Goal: Task Accomplishment & Management: Use online tool/utility

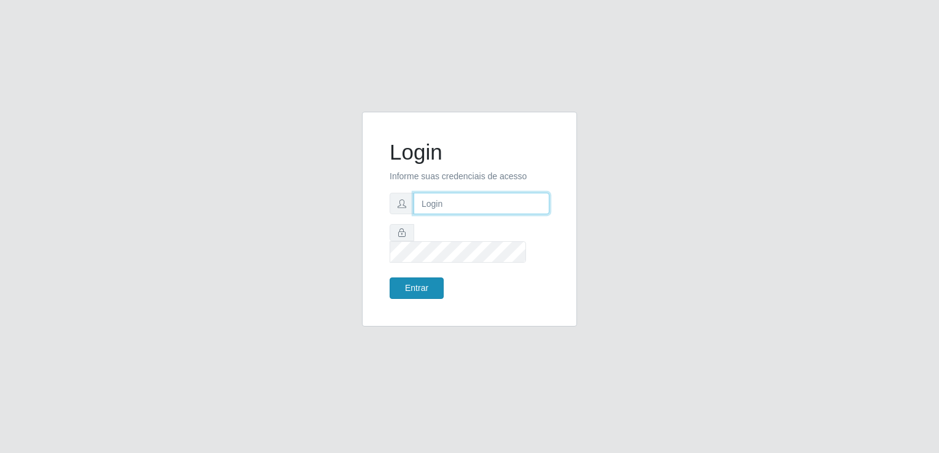
type input "thiagoquirino@bemais"
click at [413, 278] on button "Entrar" at bounding box center [416, 288] width 54 height 21
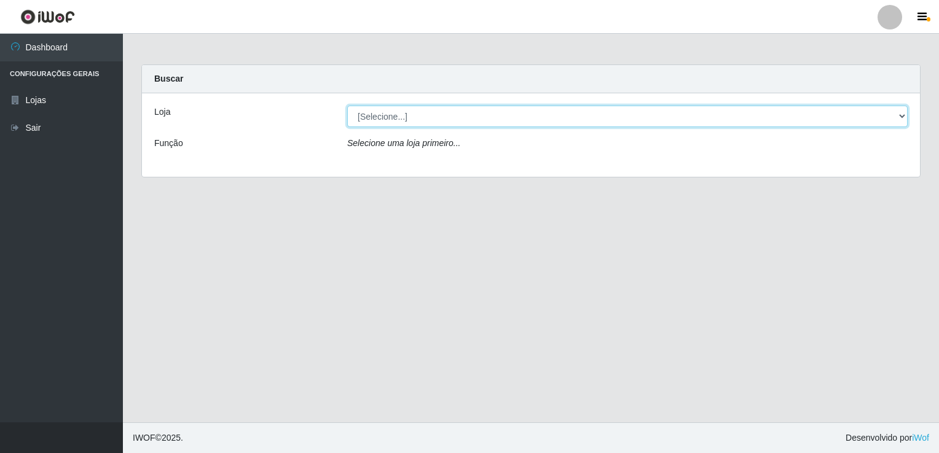
click at [418, 112] on select "[Selecione...] Bemais Supermercados - [GEOGRAPHIC_DATA]" at bounding box center [627, 116] width 560 height 21
select select "250"
click at [347, 106] on select "[Selecione...] Bemais Supermercados - [GEOGRAPHIC_DATA]" at bounding box center [627, 116] width 560 height 21
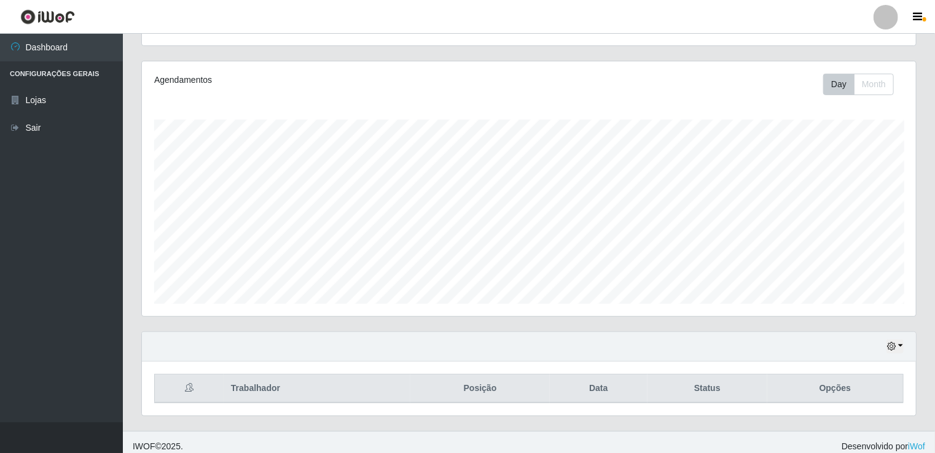
scroll to position [141, 0]
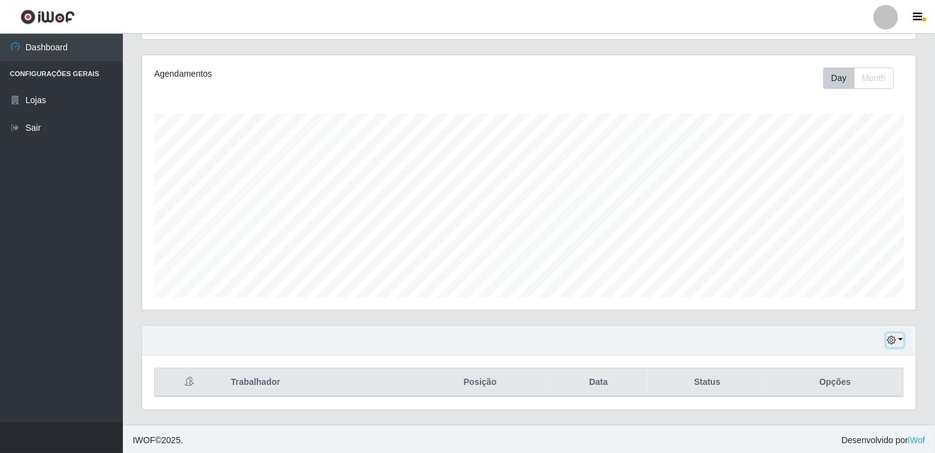
click at [896, 342] on icon "button" at bounding box center [891, 340] width 9 height 9
click at [858, 318] on button "Não encerrados" at bounding box center [854, 320] width 97 height 25
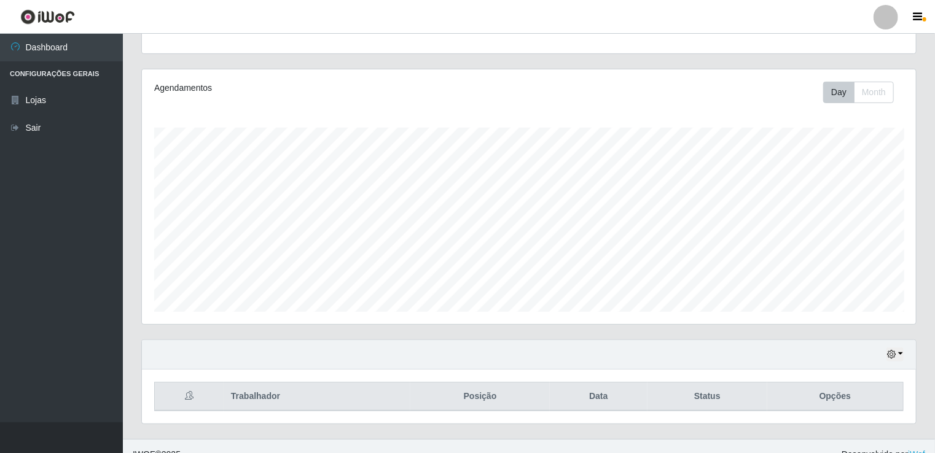
scroll to position [141, 0]
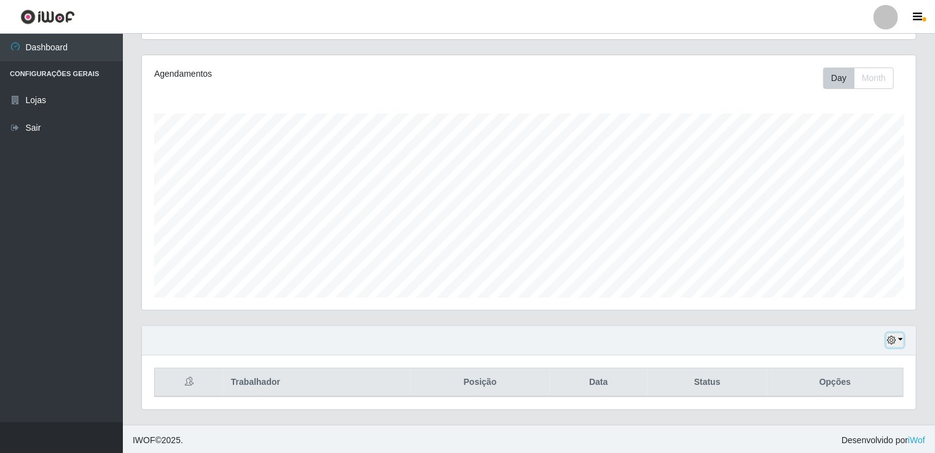
click at [903, 341] on button "button" at bounding box center [894, 341] width 17 height 14
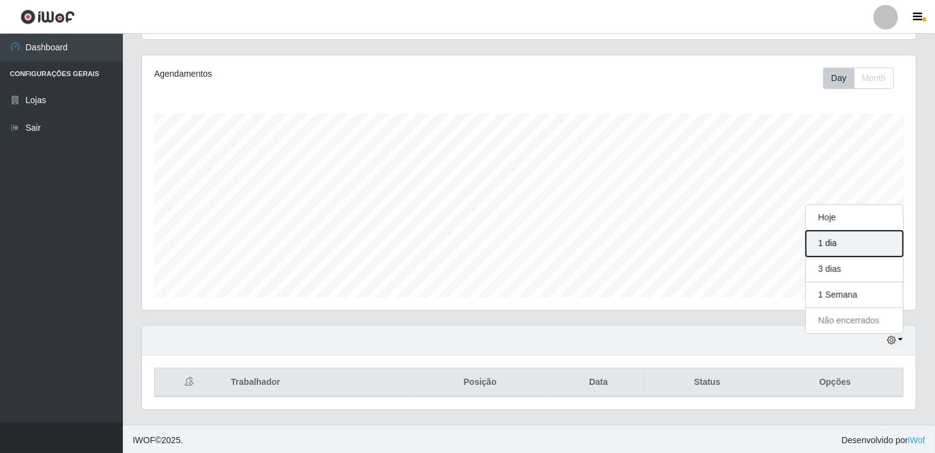
click at [876, 231] on button "1 dia" at bounding box center [854, 244] width 97 height 26
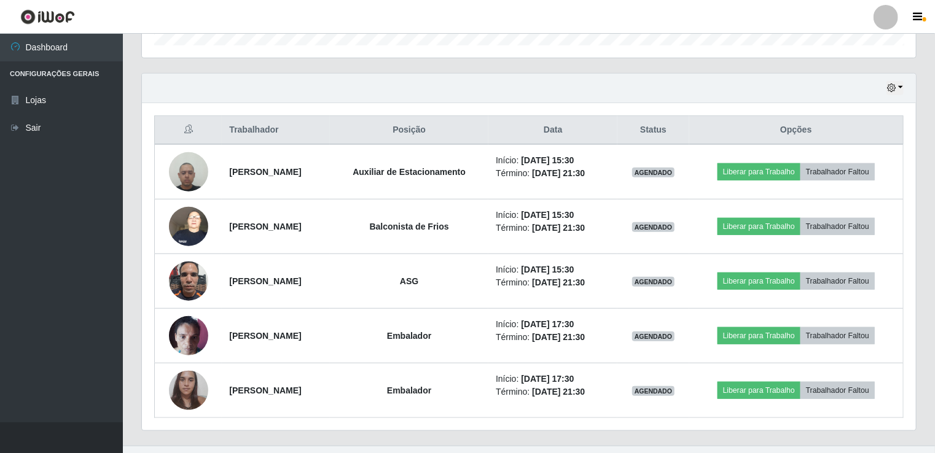
scroll to position [414, 0]
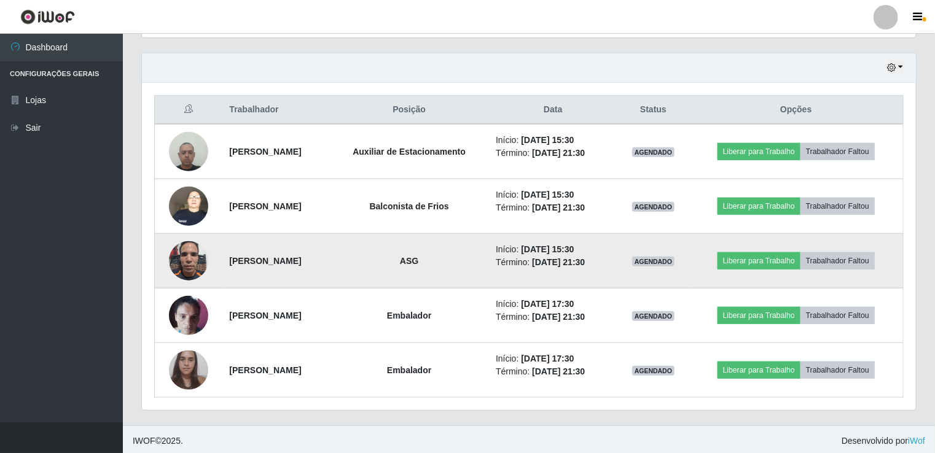
click at [187, 251] on img at bounding box center [188, 261] width 39 height 52
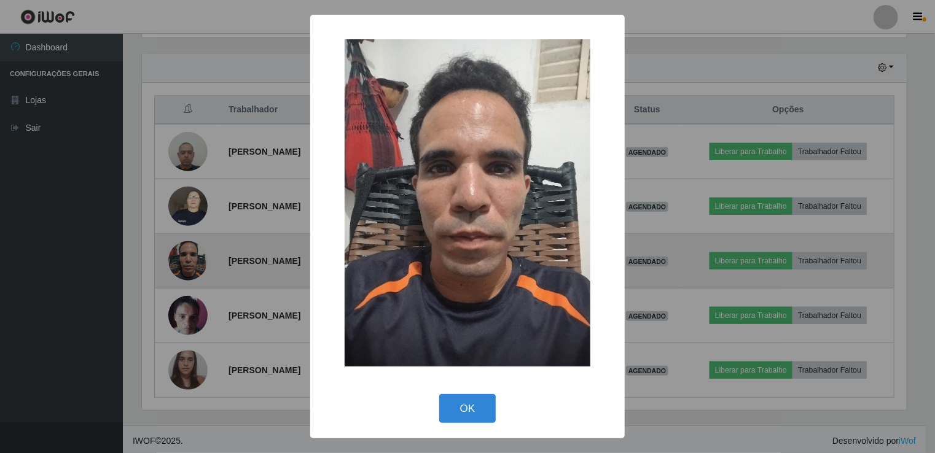
scroll to position [255, 769]
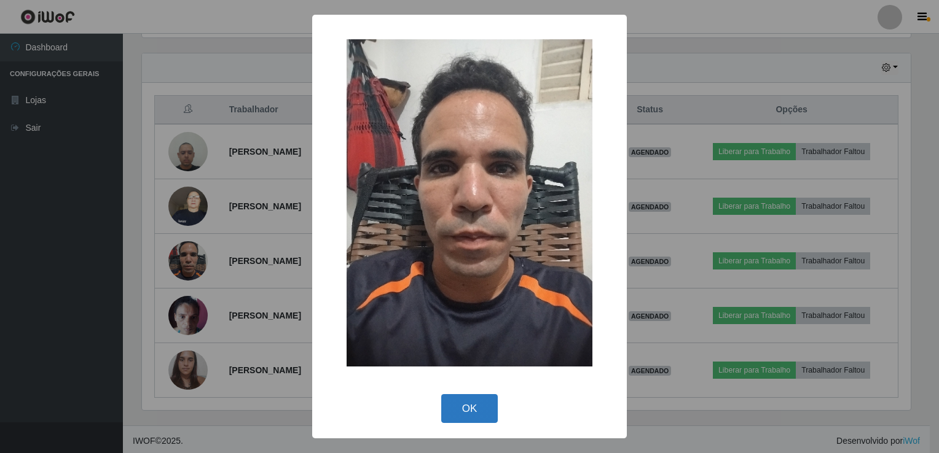
click at [480, 419] on button "OK" at bounding box center [469, 408] width 57 height 29
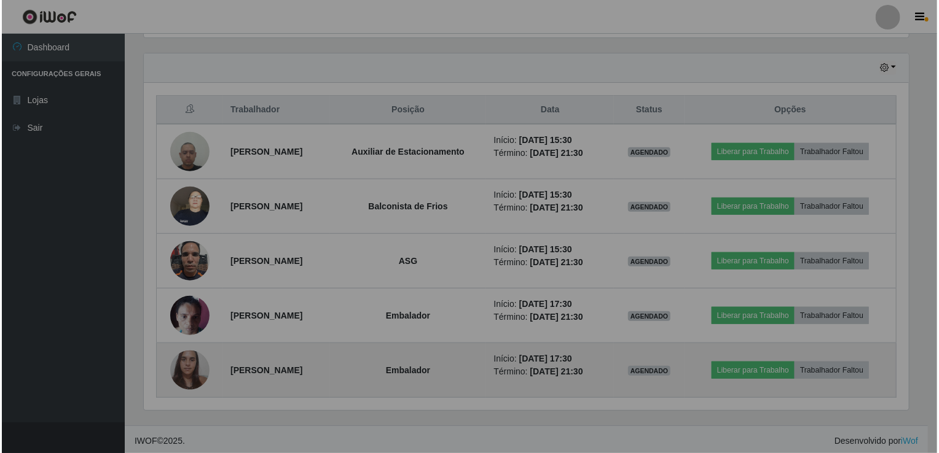
scroll to position [255, 774]
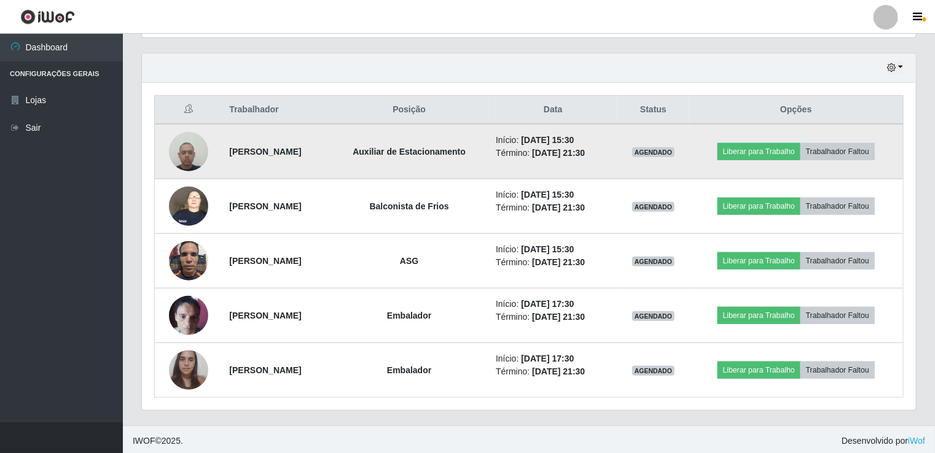
click at [182, 151] on img at bounding box center [188, 151] width 39 height 52
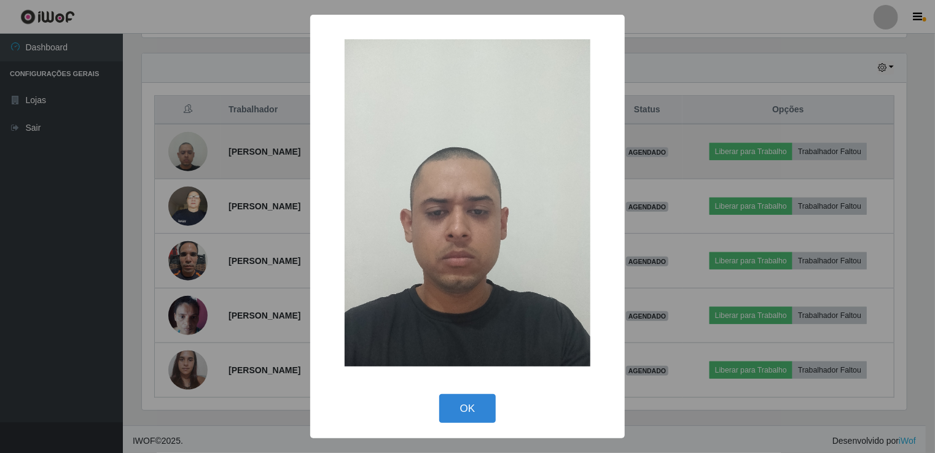
scroll to position [255, 769]
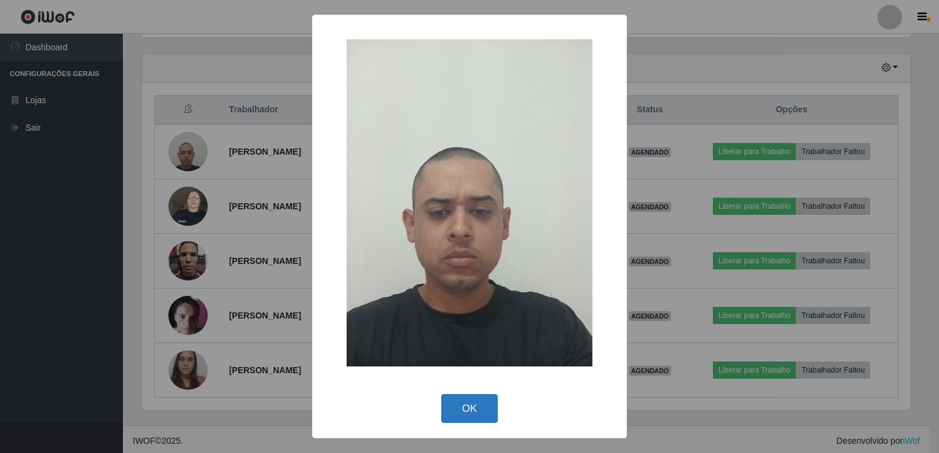
click at [477, 413] on button "OK" at bounding box center [469, 408] width 57 height 29
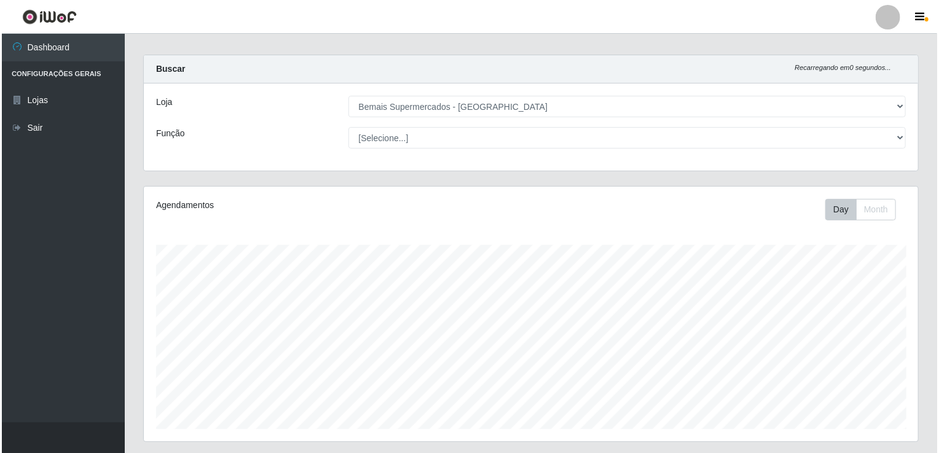
scroll to position [0, 0]
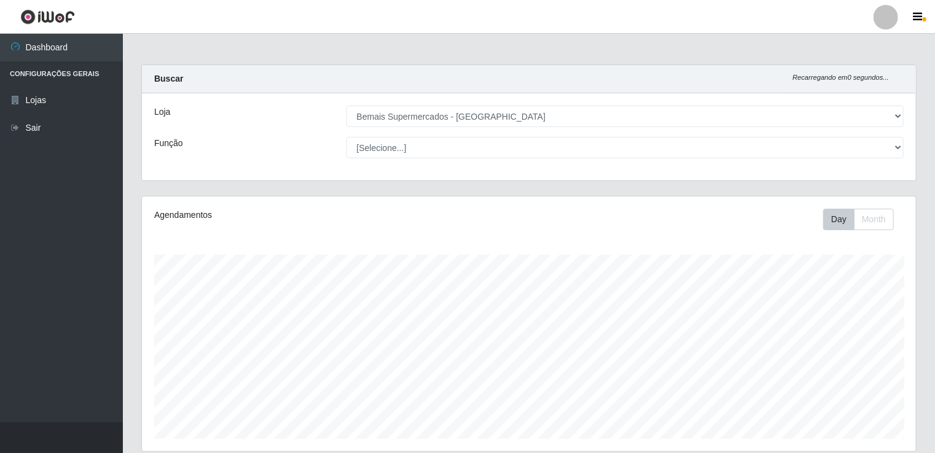
click at [893, 26] on div at bounding box center [886, 17] width 25 height 25
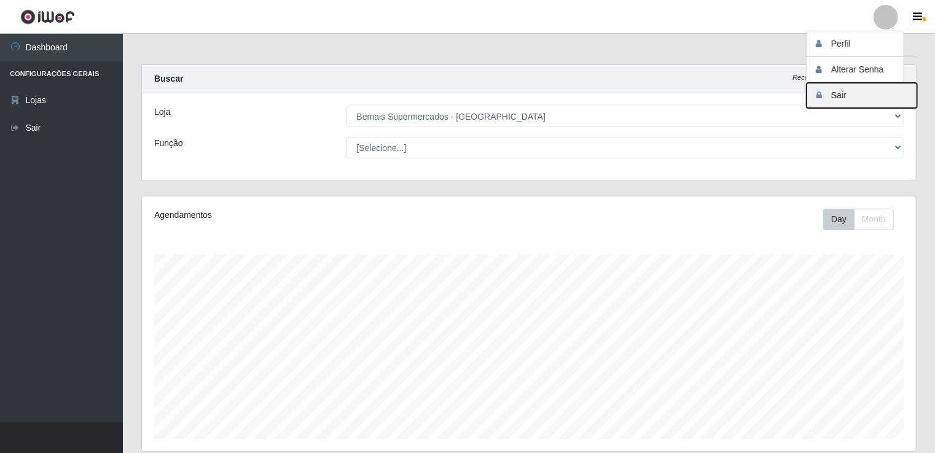
click at [870, 95] on button "Sair" at bounding box center [862, 95] width 111 height 25
